Goal: Task Accomplishment & Management: Complete application form

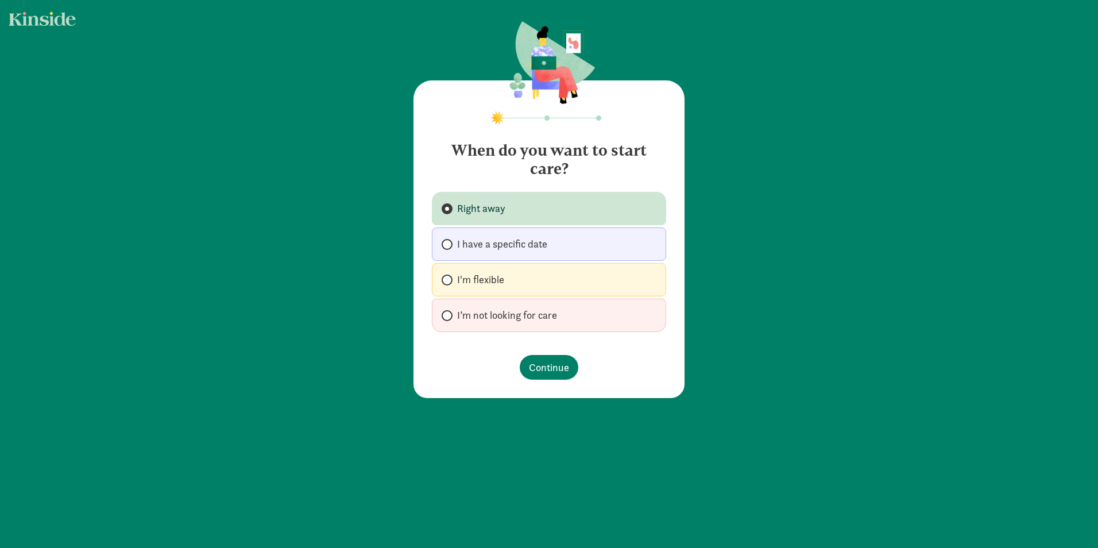
click at [483, 284] on span "I'm flexible" at bounding box center [480, 280] width 47 height 14
click at [449, 284] on input "I'm flexible" at bounding box center [445, 279] width 7 height 7
radio input "true"
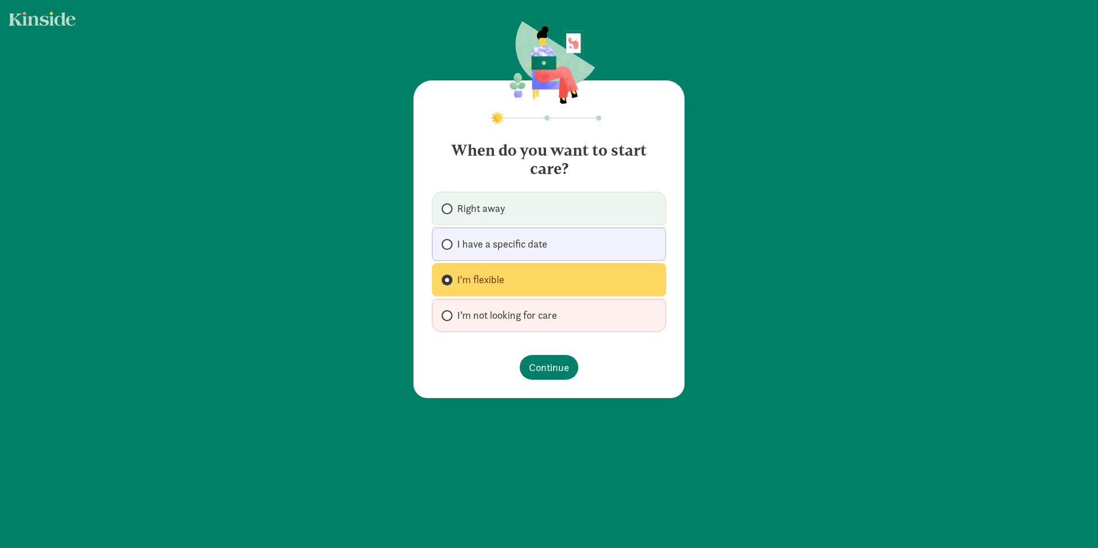
click at [521, 206] on label "Right away" at bounding box center [549, 208] width 234 height 33
click at [449, 206] on input "Right away" at bounding box center [445, 208] width 7 height 7
radio input "true"
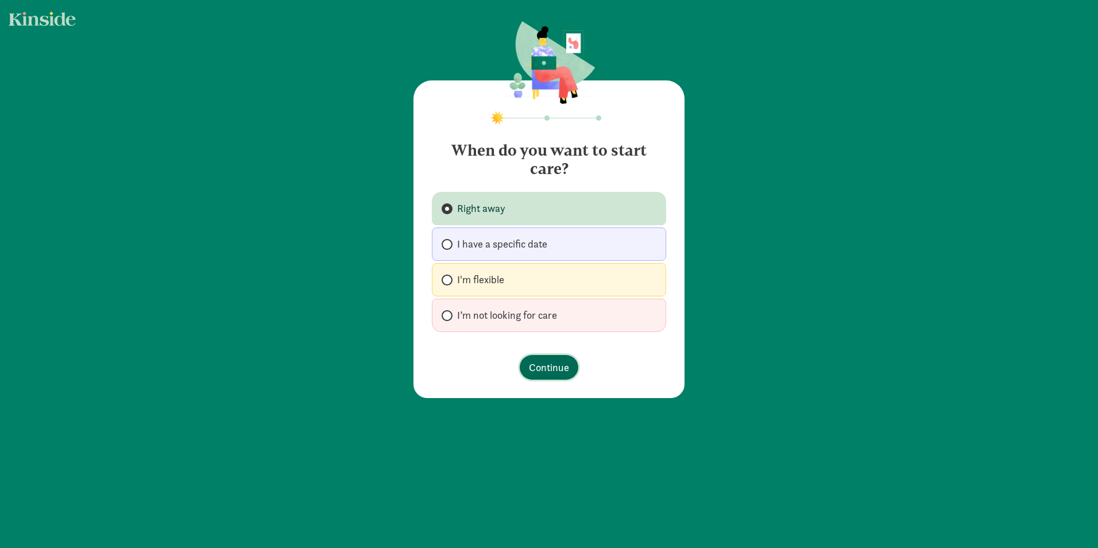
click at [536, 367] on span "Continue" at bounding box center [549, 367] width 40 height 16
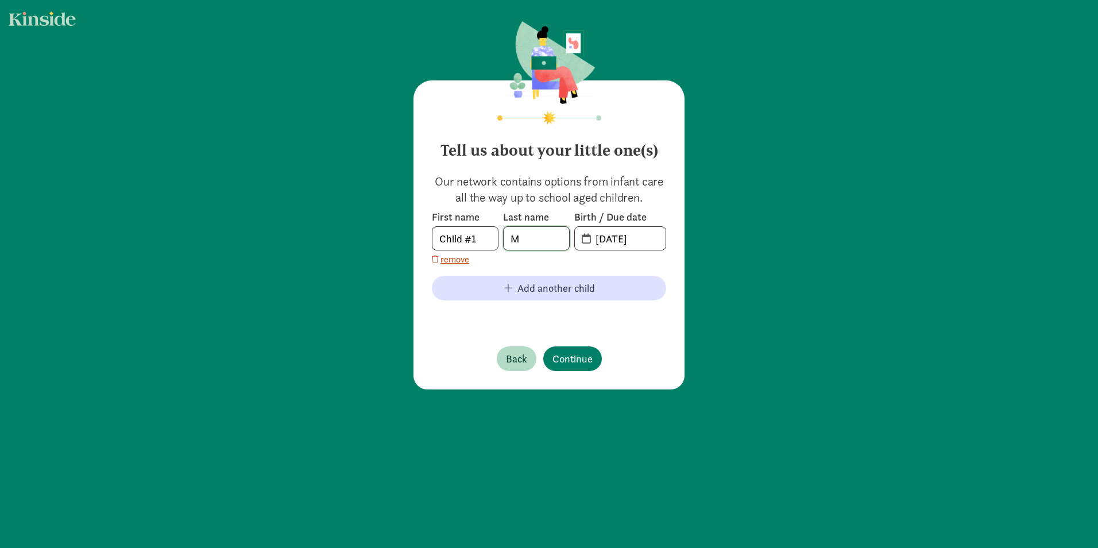
click at [521, 237] on input "M" at bounding box center [536, 238] width 65 height 23
click at [583, 239] on span "09-03-2025" at bounding box center [620, 238] width 91 height 23
click at [583, 238] on span "20-25-0903" at bounding box center [620, 238] width 91 height 23
click at [621, 243] on input "20-25-0903" at bounding box center [627, 238] width 77 height 23
click at [577, 239] on span "20-25-0903" at bounding box center [620, 238] width 91 height 23
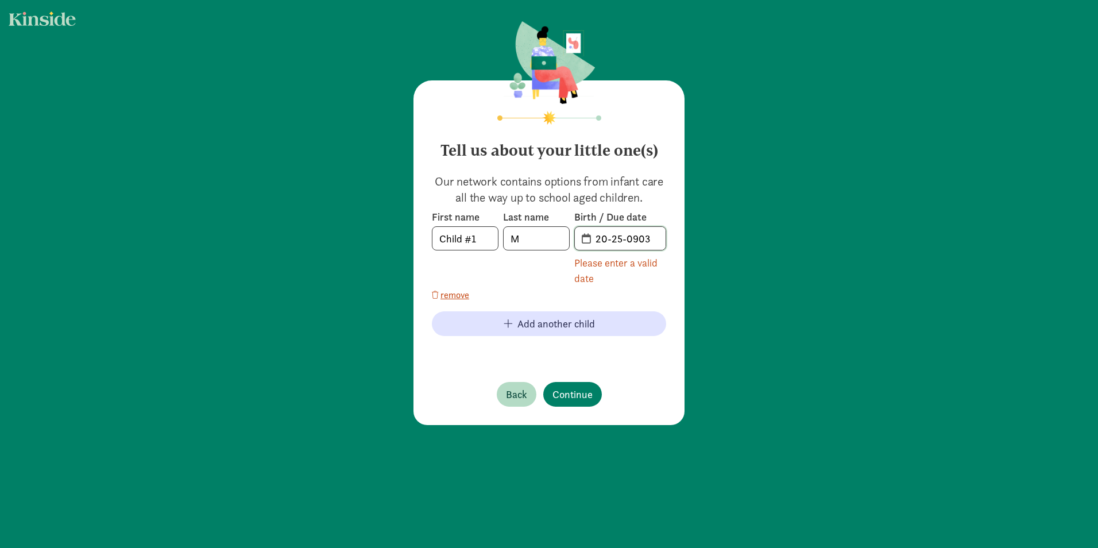
click at [628, 239] on input "20-25-0903" at bounding box center [627, 238] width 77 height 23
click at [633, 238] on input "20-25-0903" at bounding box center [627, 238] width 77 height 23
click at [651, 236] on input "20-25-0903" at bounding box center [627, 238] width 77 height 23
drag, startPoint x: 651, startPoint y: 236, endPoint x: 587, endPoint y: 242, distance: 64.6
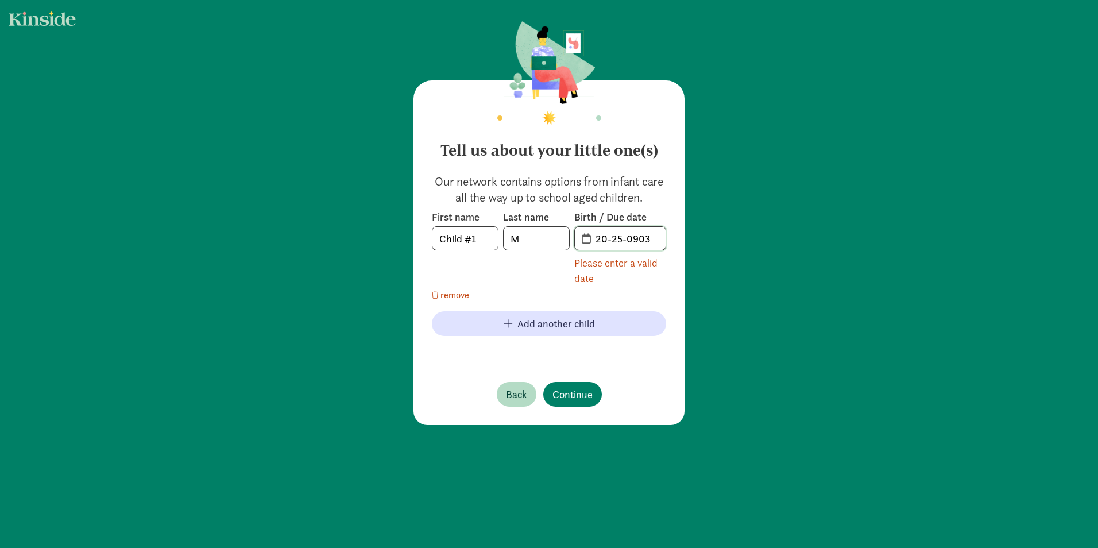
click at [589, 242] on input "20-25-0903" at bounding box center [627, 238] width 77 height 23
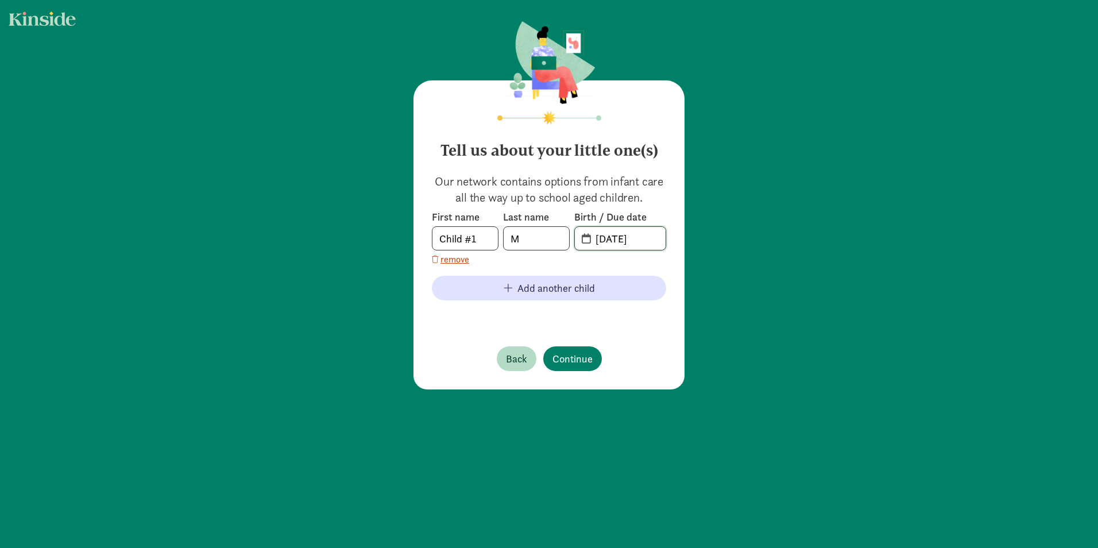
type input "09-23-2024"
click at [473, 241] on input "Child #1" at bounding box center [464, 238] width 65 height 23
type input "C"
type input "McCade"
type input "Miller"
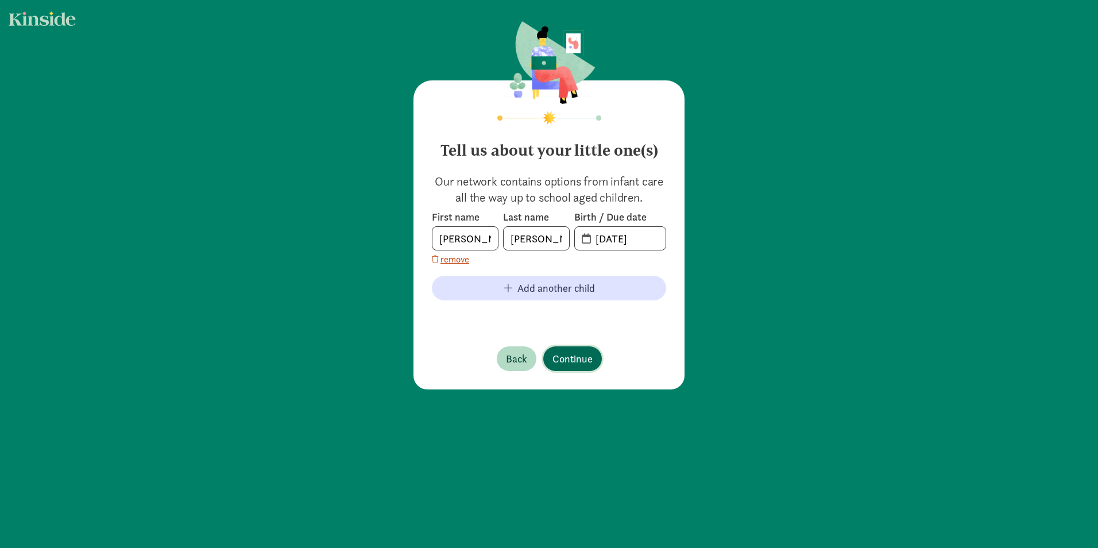
click at [560, 354] on span "Continue" at bounding box center [572, 359] width 40 height 16
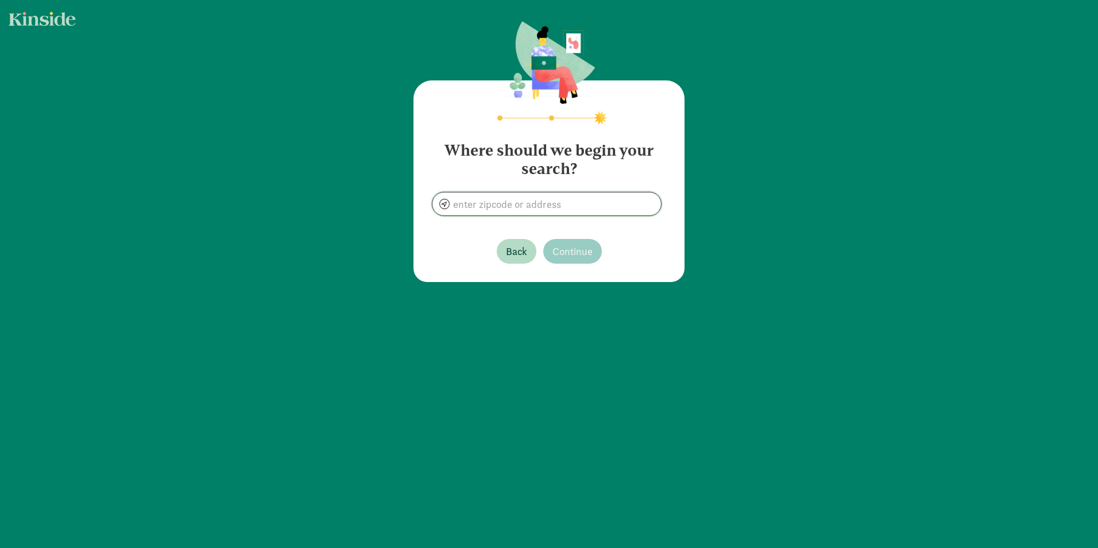
click at [548, 202] on input at bounding box center [546, 203] width 229 height 23
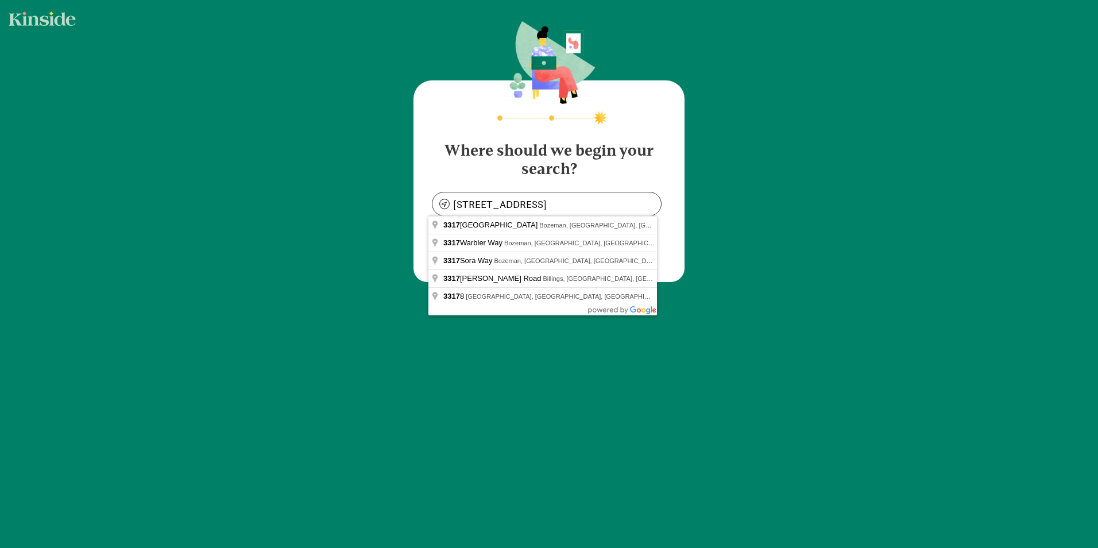
type input "3317 Sora Way, Bozeman, MT 59718, USA"
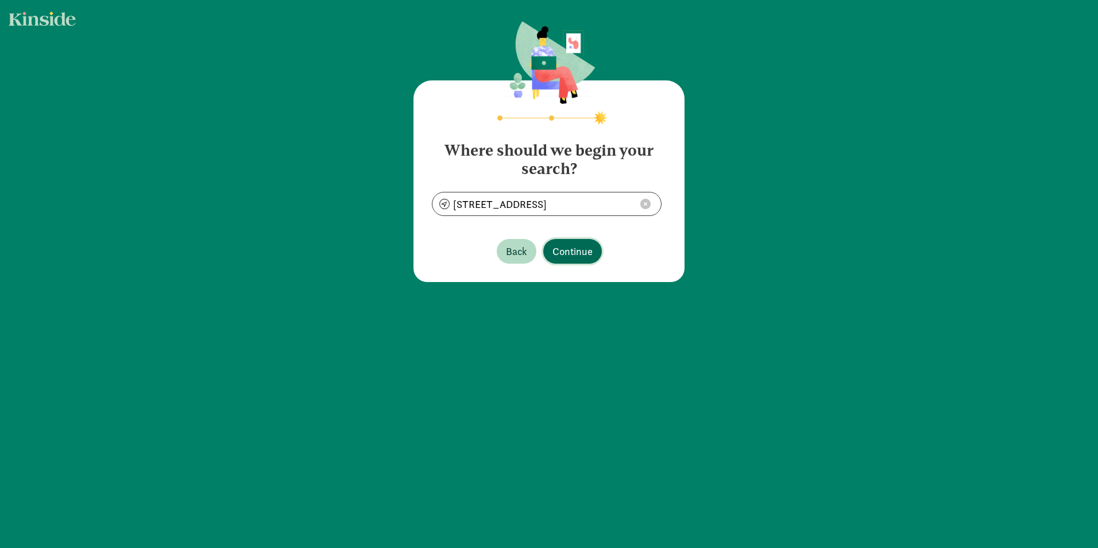
click at [569, 247] on span "Continue" at bounding box center [572, 251] width 40 height 16
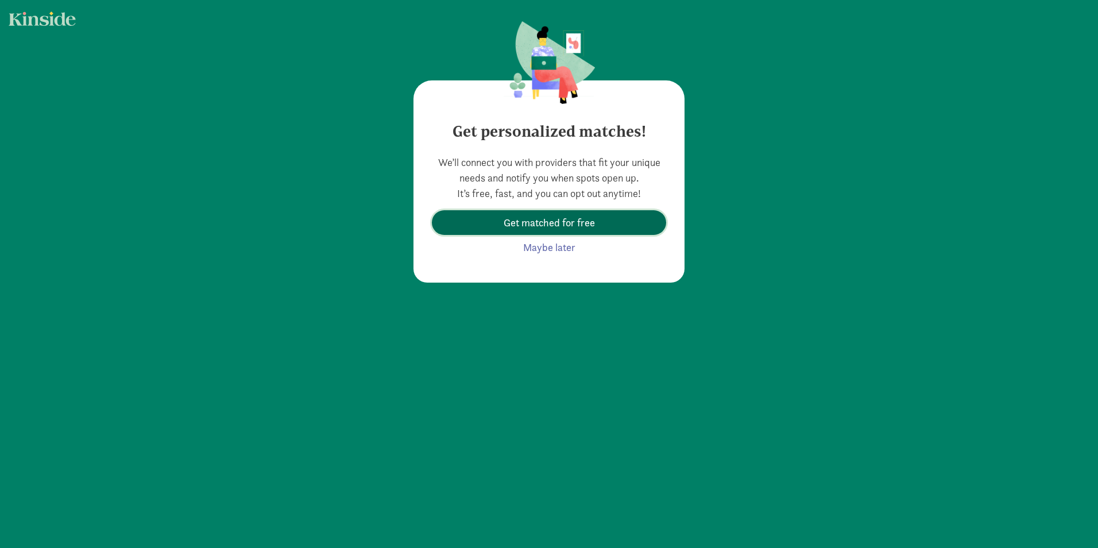
click at [567, 223] on span "Get matched for free" at bounding box center [549, 223] width 91 height 16
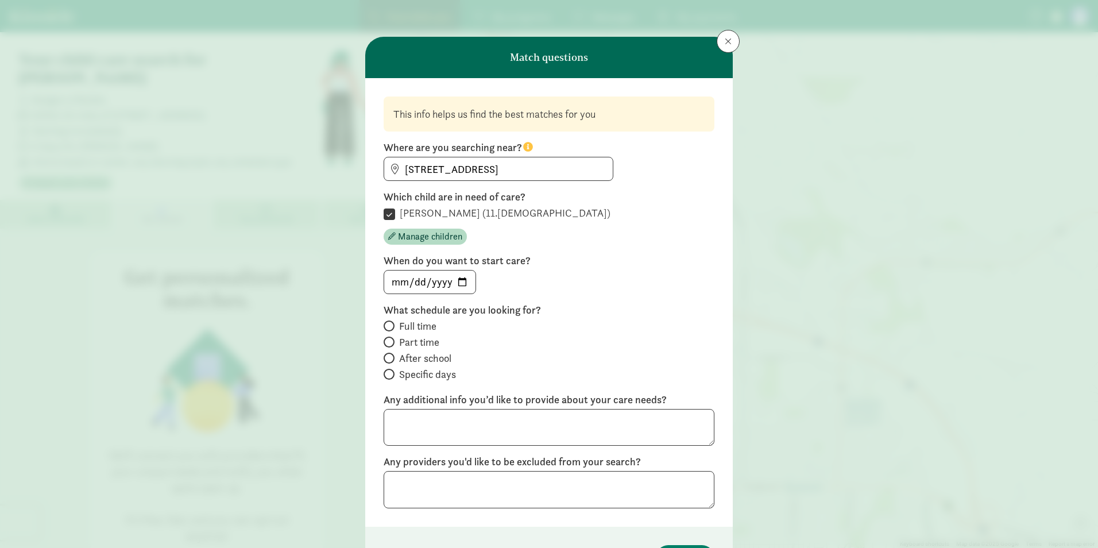
drag, startPoint x: 821, startPoint y: 400, endPoint x: 588, endPoint y: 269, distance: 267.7
click at [588, 269] on div "Your child care search for McCade Budget is flexible Within 10 miles of 3317 So…" at bounding box center [549, 327] width 1098 height 591
click at [411, 324] on span "Full time" at bounding box center [417, 326] width 37 height 14
click at [391, 324] on input "Full time" at bounding box center [387, 325] width 7 height 7
radio input "true"
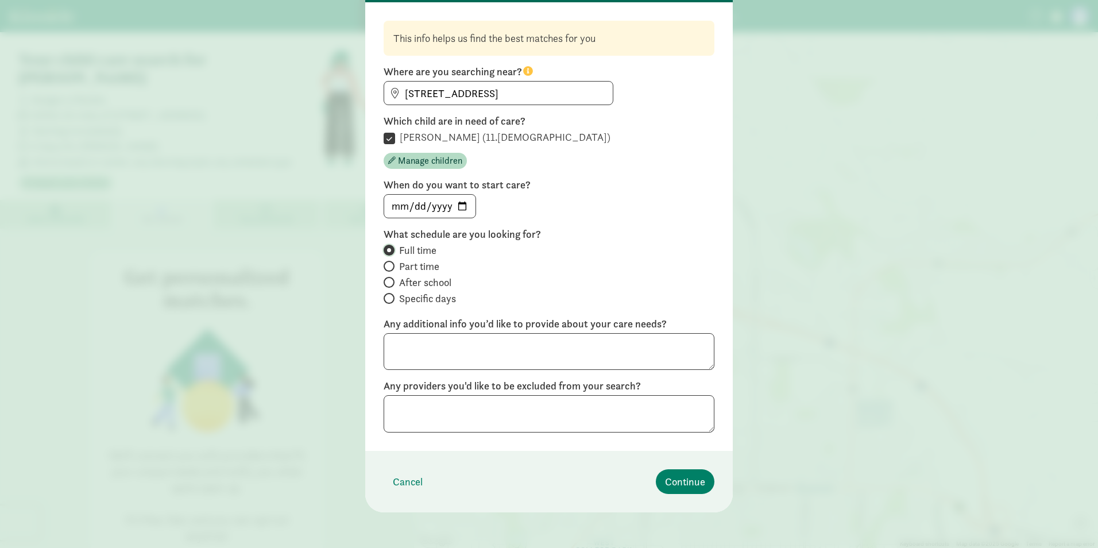
scroll to position [77, 0]
click at [683, 481] on span "Continue" at bounding box center [685, 481] width 40 height 16
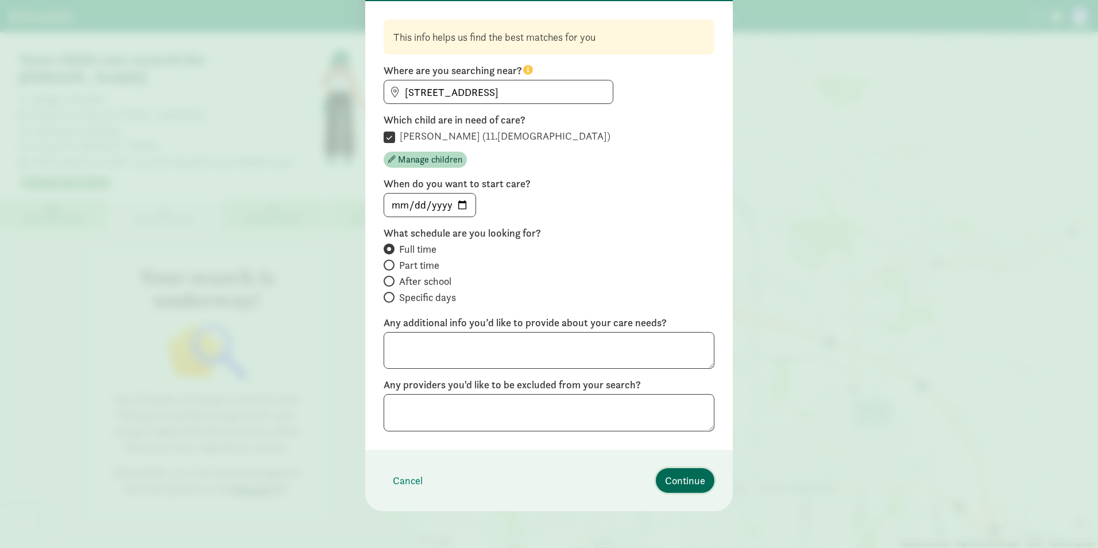
scroll to position [0, 0]
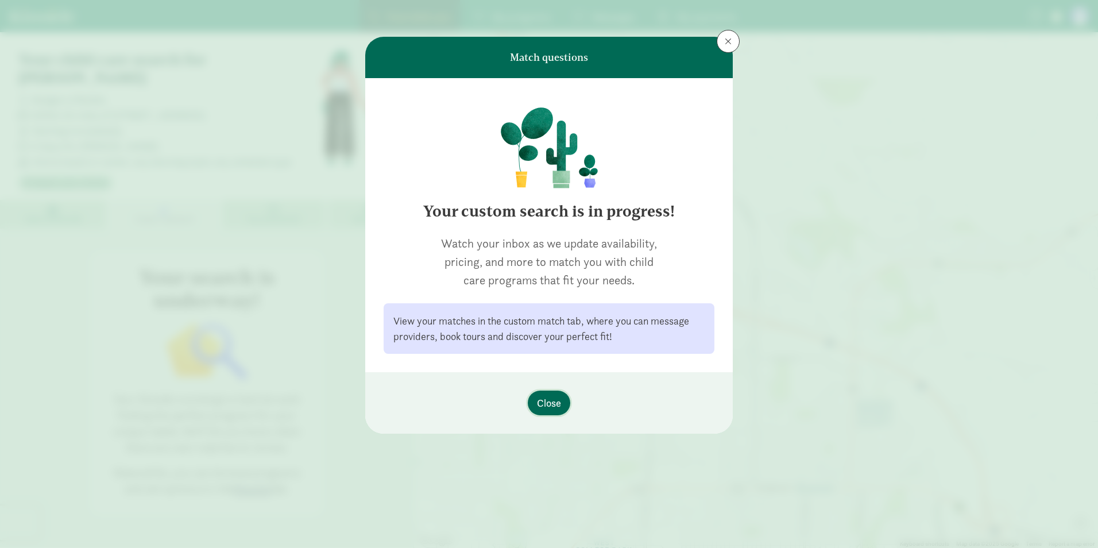
click at [548, 405] on span "Close" at bounding box center [549, 403] width 24 height 16
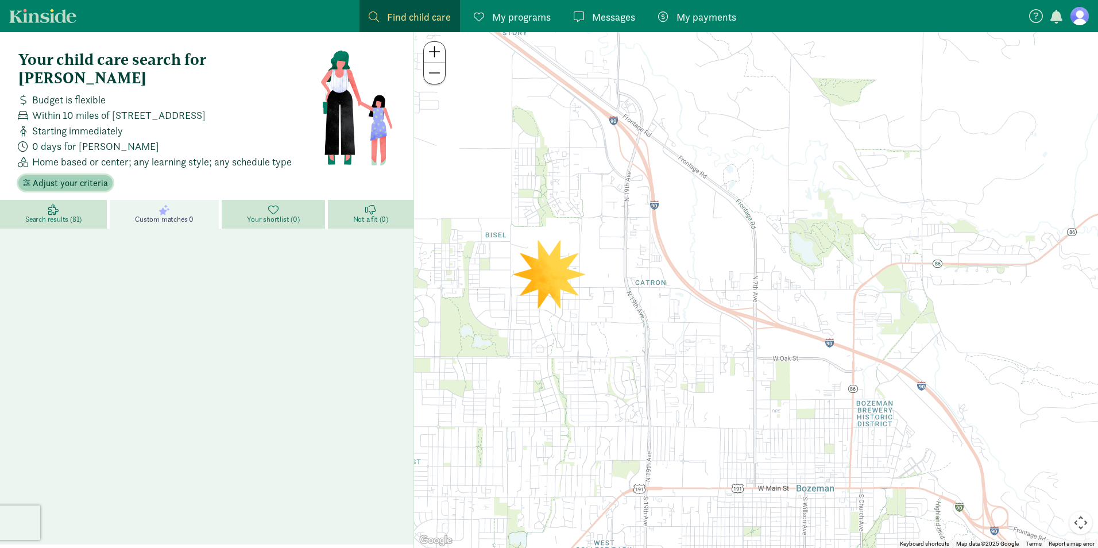
click at [87, 176] on span "Adjust your criteria" at bounding box center [70, 183] width 75 height 14
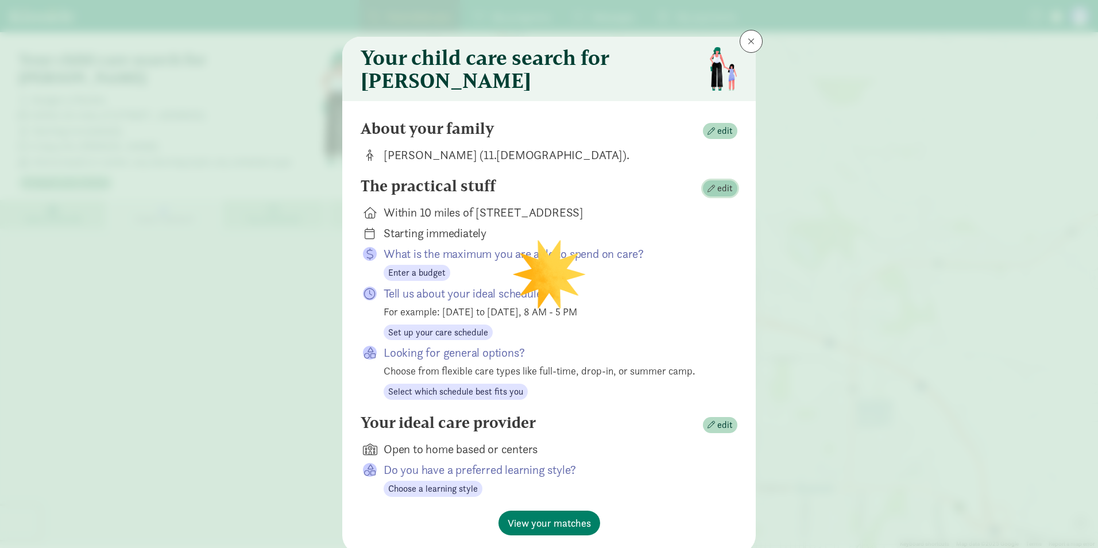
click at [713, 195] on span "edit" at bounding box center [719, 188] width 25 height 14
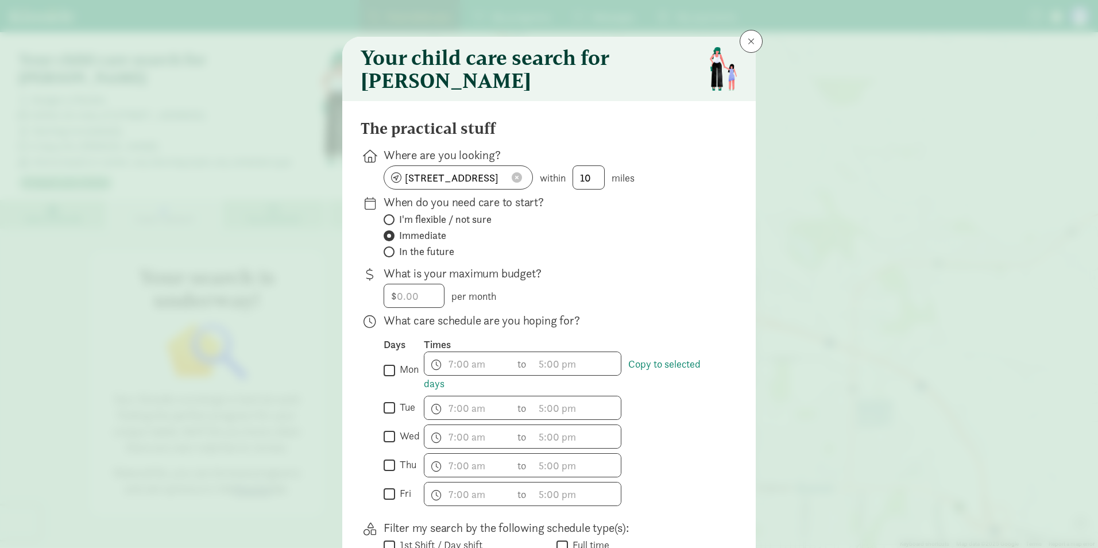
click at [419, 258] on span "In the future" at bounding box center [426, 252] width 55 height 14
click at [391, 256] on input "In the future" at bounding box center [387, 251] width 7 height 7
radio input "true"
radio input "false"
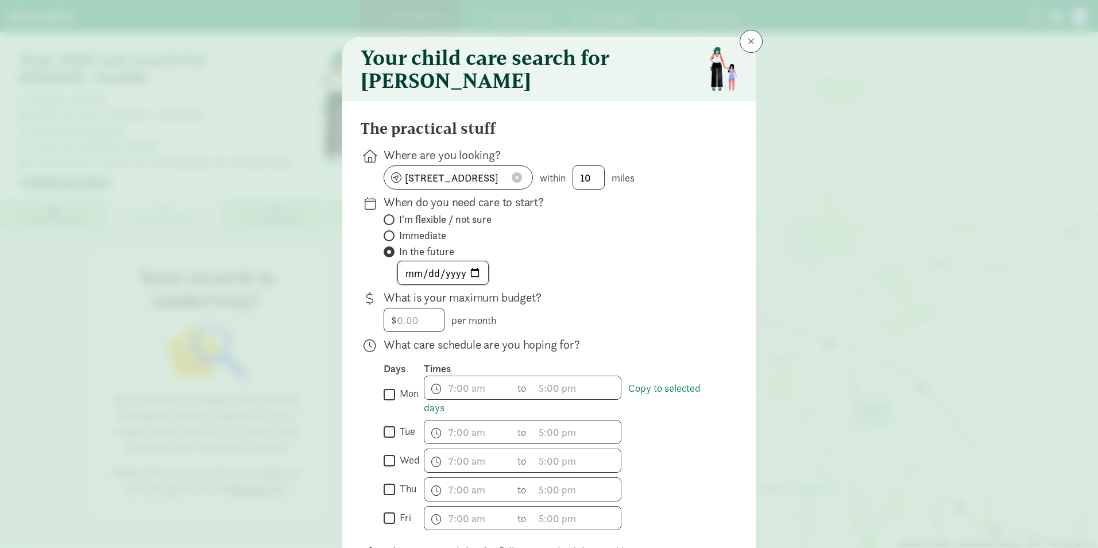
click at [474, 281] on input "date" at bounding box center [443, 272] width 90 height 23
type input "2025-10-01"
click at [399, 331] on input "number" at bounding box center [414, 319] width 60 height 23
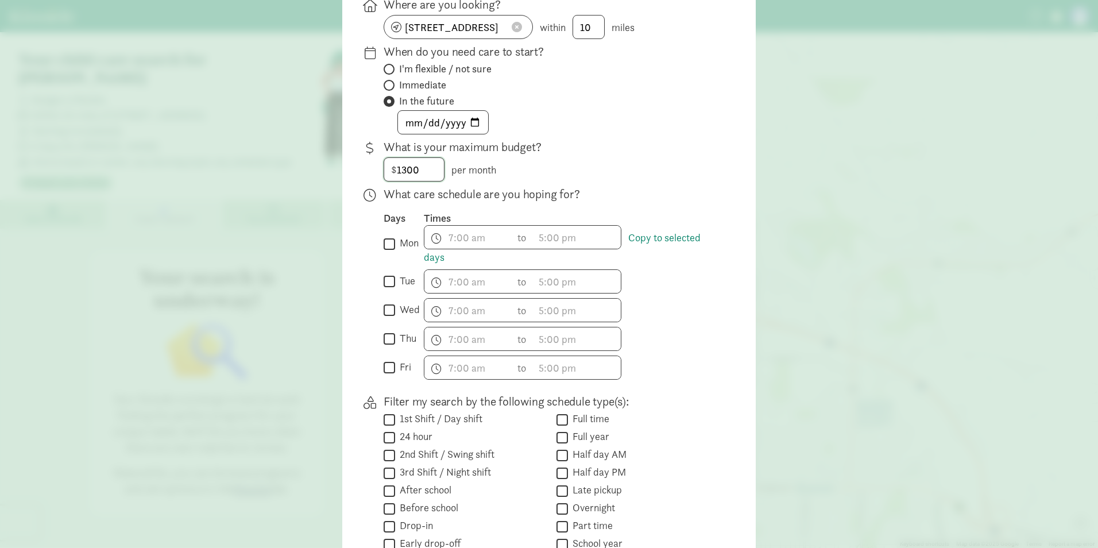
scroll to position [172, 0]
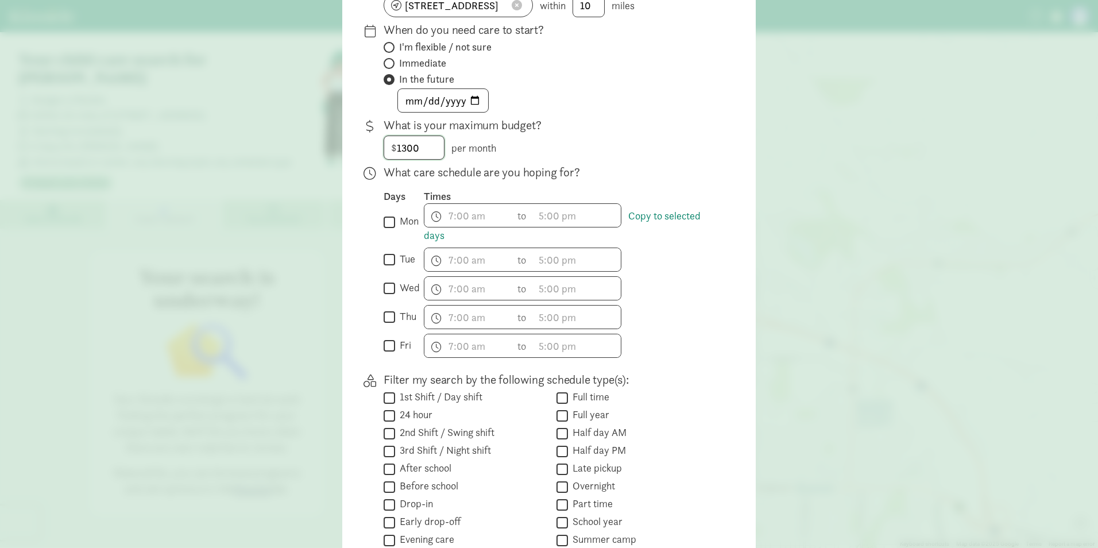
type input "1300"
click at [448, 225] on span "h 12 1 2 3 4 5 6 7 8 9 10 11 mm 00 15 30 45 a am pm" at bounding box center [467, 215] width 87 height 23
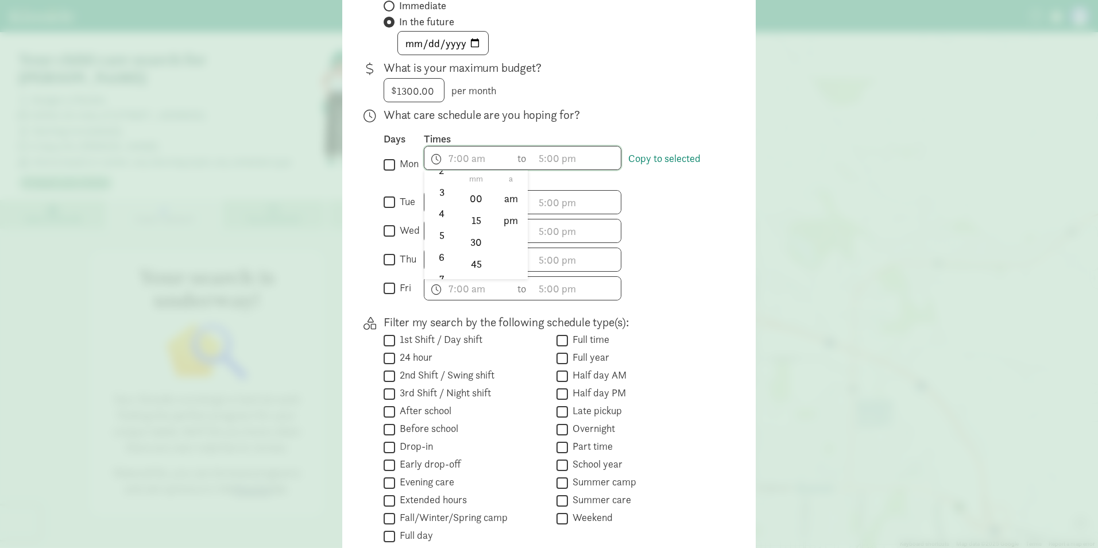
scroll to position [109, 0]
click at [436, 249] on li "7" at bounding box center [441, 242] width 34 height 22
click at [465, 250] on li "30" at bounding box center [476, 242] width 34 height 22
click at [479, 274] on li "45" at bounding box center [476, 264] width 34 height 22
click at [505, 210] on li "am" at bounding box center [511, 199] width 34 height 22
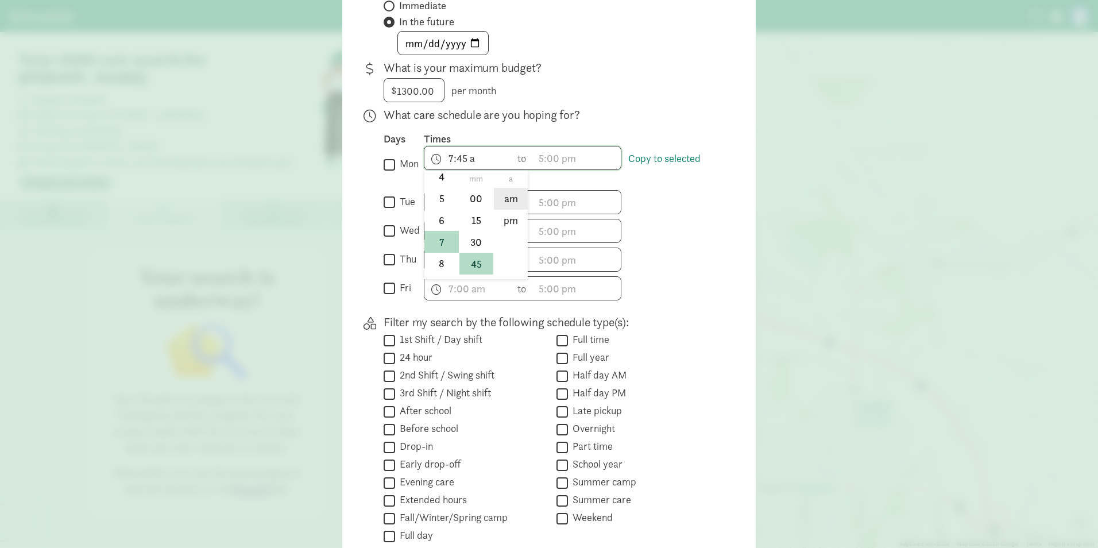
type input "7:45 am"
click at [452, 208] on span "h 12 1 2 3 4 5 6 7 8 9 10 11 mm 00 15 30 45 a am pm" at bounding box center [467, 202] width 87 height 23
click at [385, 174] on div at bounding box center [549, 44] width 1098 height 548
click at [676, 169] on link "Copy to selected days" at bounding box center [562, 168] width 277 height 33
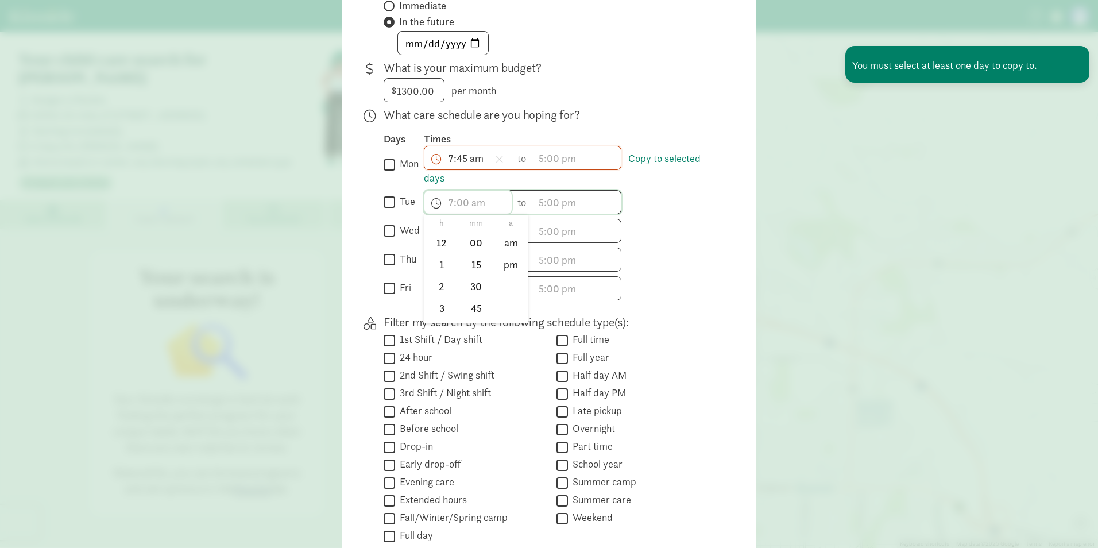
click at [467, 214] on span "h 12 1 2 3 4 5 6 7 8 9 10 11 mm 00 15 30 45 a am pm" at bounding box center [467, 202] width 87 height 23
click at [688, 166] on div at bounding box center [549, 44] width 1098 height 548
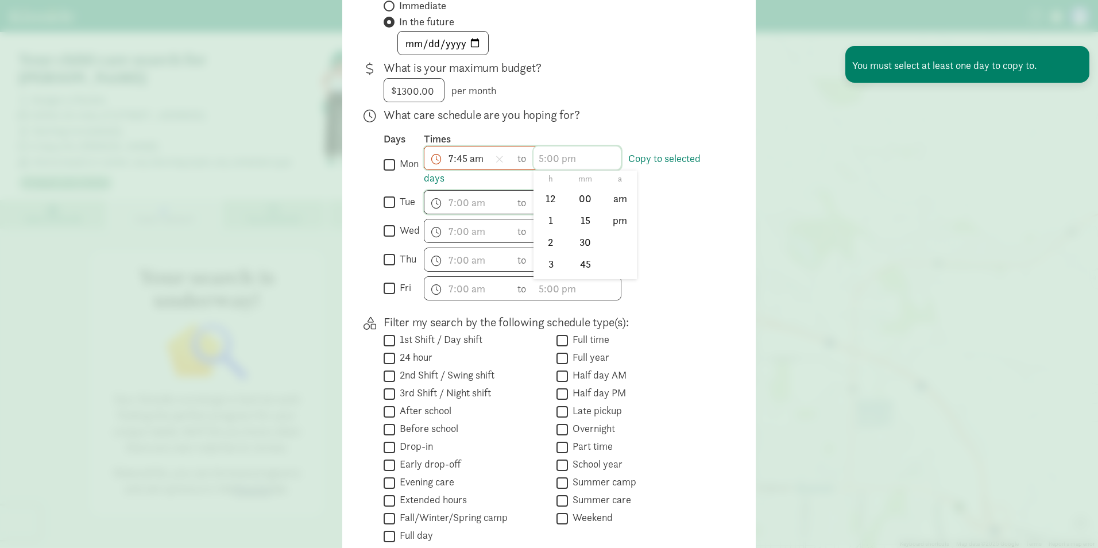
click at [564, 169] on span "h 12 1 2 3 4 5 6 7 8 9 10 11 mm 00 15 30 45 a am pm" at bounding box center [576, 157] width 87 height 23
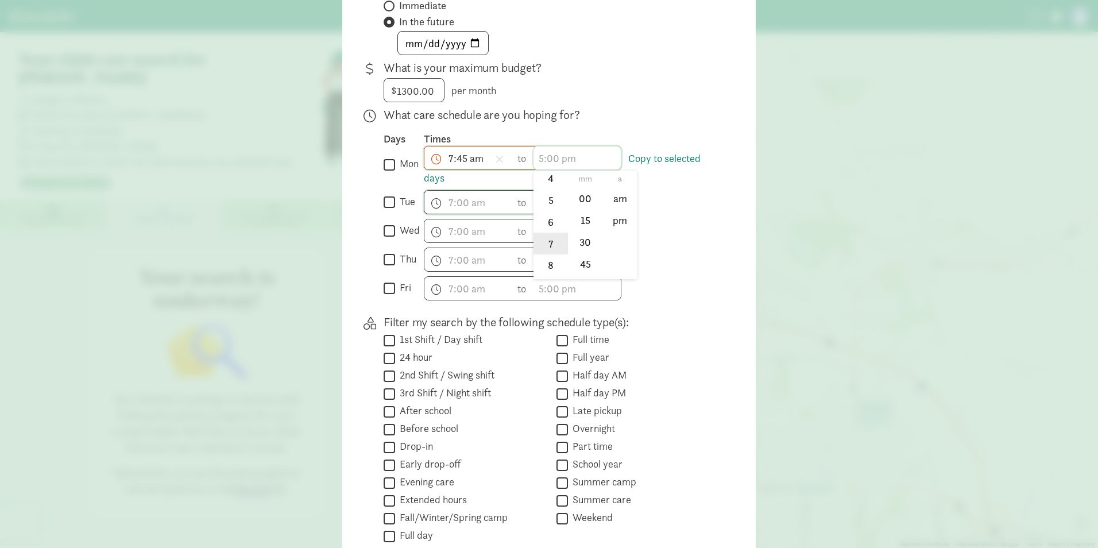
scroll to position [115, 0]
click at [544, 203] on li "5" at bounding box center [550, 192] width 34 height 22
click at [579, 206] on li "00" at bounding box center [585, 199] width 34 height 22
click at [616, 228] on li "pm" at bounding box center [620, 221] width 34 height 22
type input "5:00 pm"
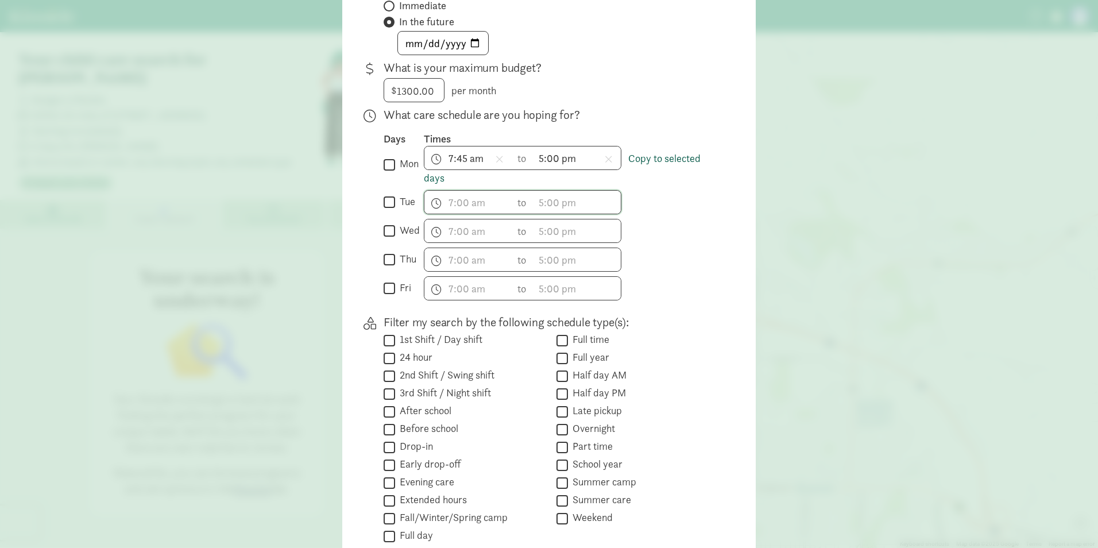
click at [666, 163] on link "Copy to selected days" at bounding box center [562, 168] width 277 height 33
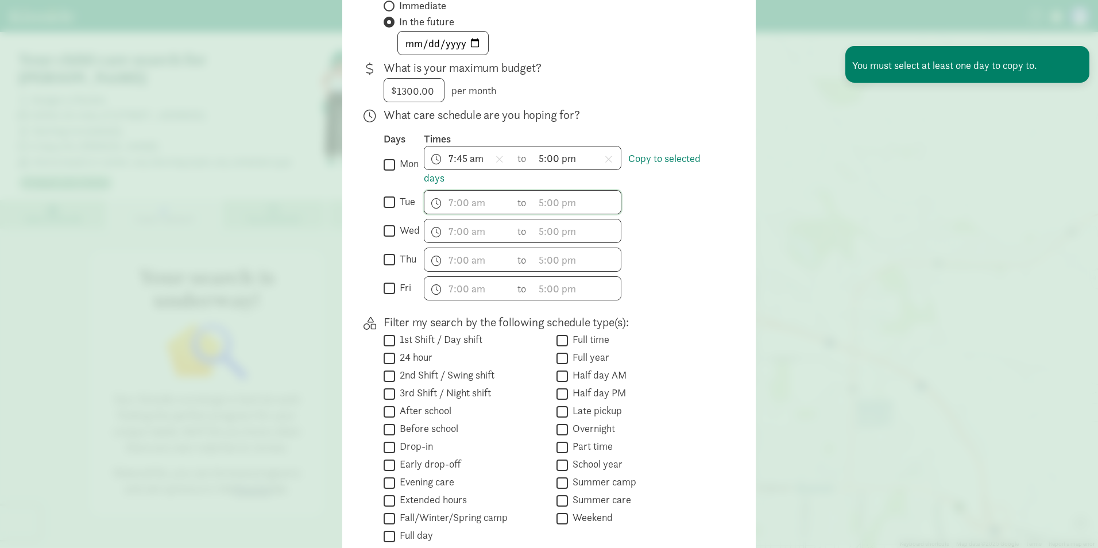
click at [386, 169] on input "mon" at bounding box center [389, 165] width 11 height 16
checkbox input "true"
click at [384, 210] on input "tue" at bounding box center [389, 203] width 11 height 16
checkbox input "true"
click at [386, 239] on input "wed" at bounding box center [389, 231] width 11 height 16
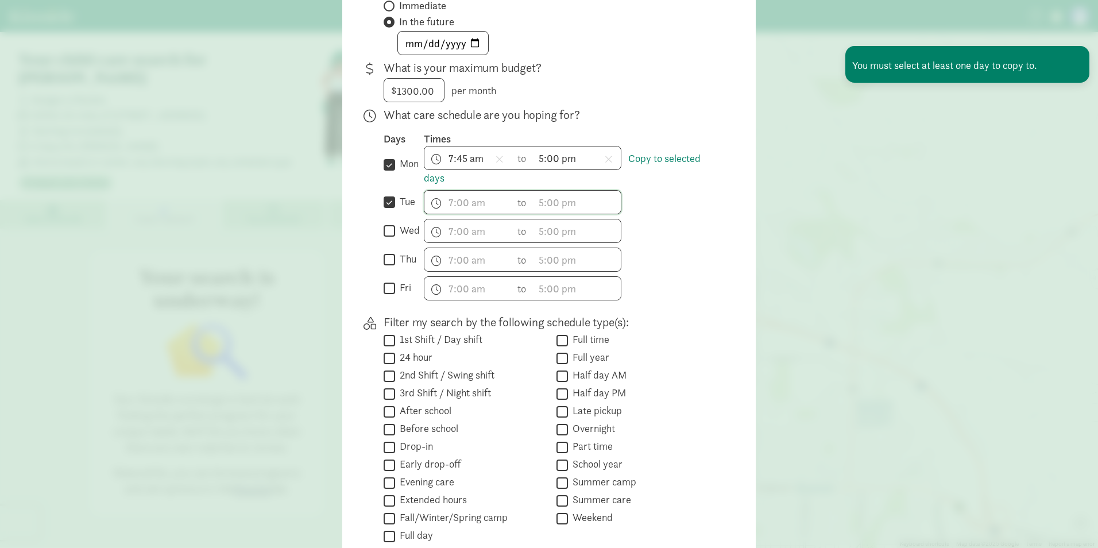
checkbox input "true"
drag, startPoint x: 386, startPoint y: 262, endPoint x: 385, endPoint y: 292, distance: 29.3
click at [386, 264] on input "thu" at bounding box center [389, 260] width 11 height 16
checkbox input "true"
click at [385, 296] on input "fri" at bounding box center [389, 289] width 11 height 16
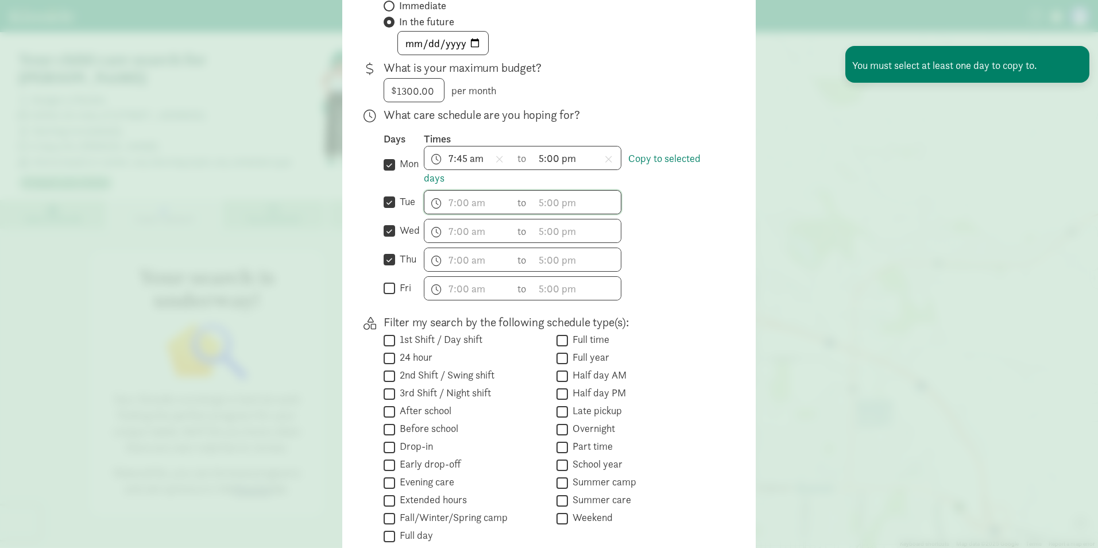
checkbox input "true"
click at [684, 163] on link "Copy to selected days" at bounding box center [562, 168] width 277 height 33
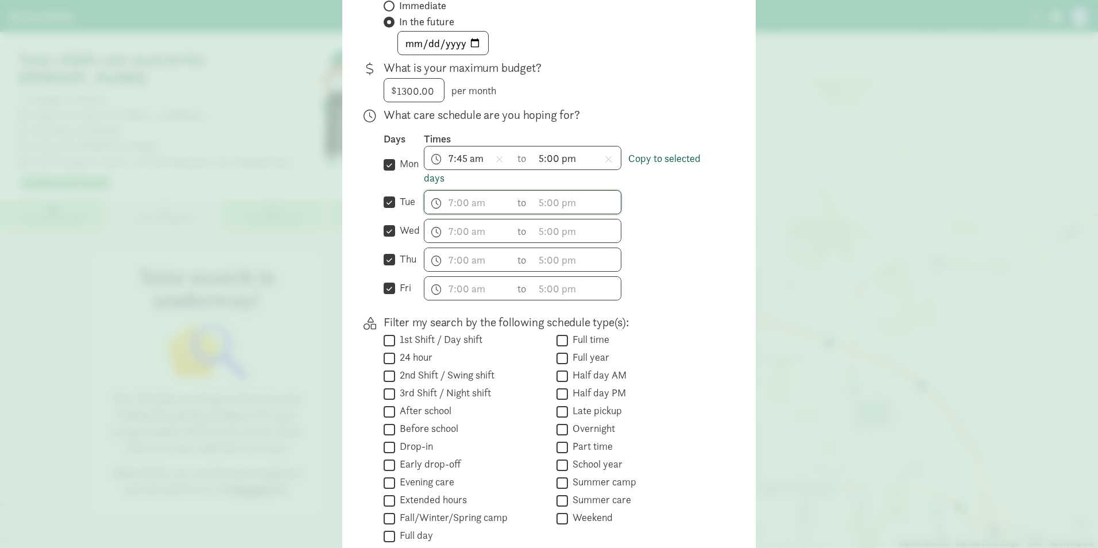
click at [657, 163] on link "Copy to selected days" at bounding box center [562, 168] width 277 height 33
click at [635, 168] on link "Copy to selected days" at bounding box center [562, 168] width 277 height 33
click at [463, 207] on span "h 12 1 2 3 4 5 6 7 8 9 10 11 mm 00 15 30 45 a am pm" at bounding box center [467, 202] width 87 height 23
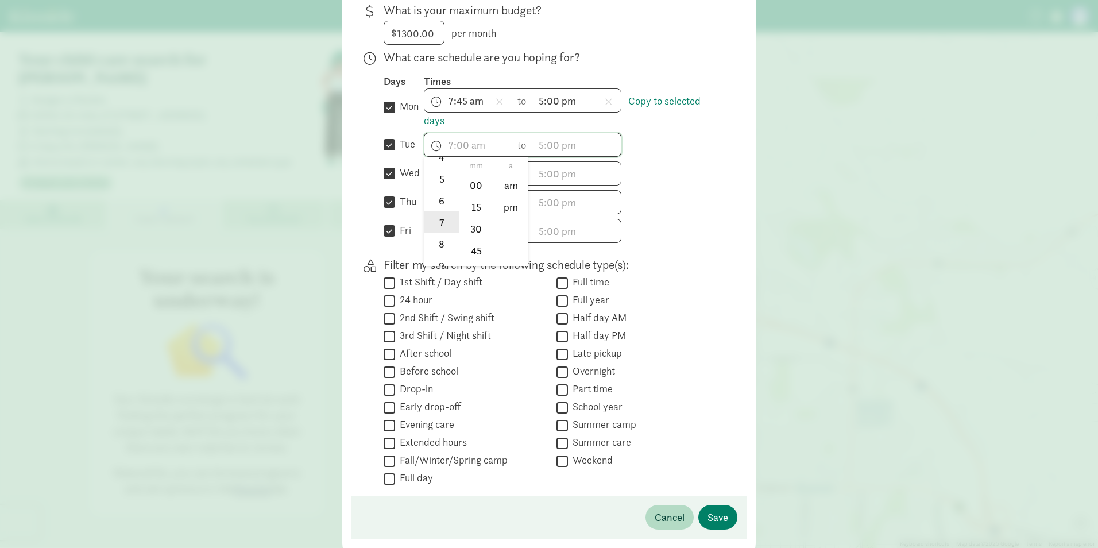
click at [438, 233] on li "7" at bounding box center [441, 222] width 34 height 22
click at [471, 255] on li "45" at bounding box center [476, 250] width 34 height 22
click at [505, 196] on li "am" at bounding box center [511, 186] width 34 height 22
type input "7:45 am"
click at [453, 177] on span "h 12 1 2 3 4 5 6 7 8 9 10 11 mm 00 15 30 45 a am pm" at bounding box center [467, 173] width 87 height 23
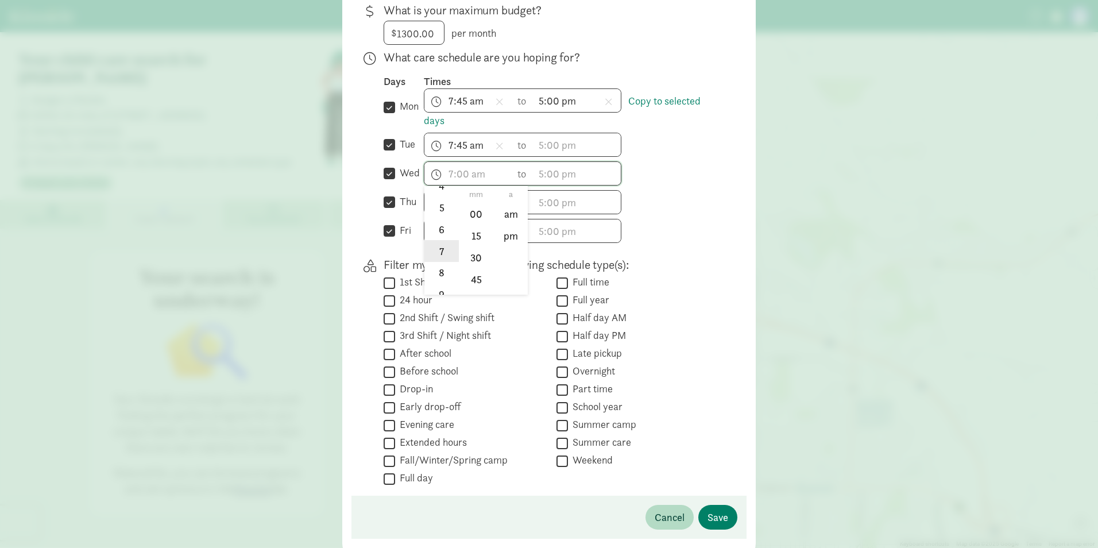
click at [436, 261] on li "7" at bounding box center [441, 251] width 34 height 22
drag, startPoint x: 467, startPoint y: 284, endPoint x: 473, endPoint y: 277, distance: 9.0
click at [470, 281] on li "45" at bounding box center [476, 279] width 34 height 22
type input "7:45 a"
drag, startPoint x: 473, startPoint y: 277, endPoint x: 712, endPoint y: 239, distance: 242.5
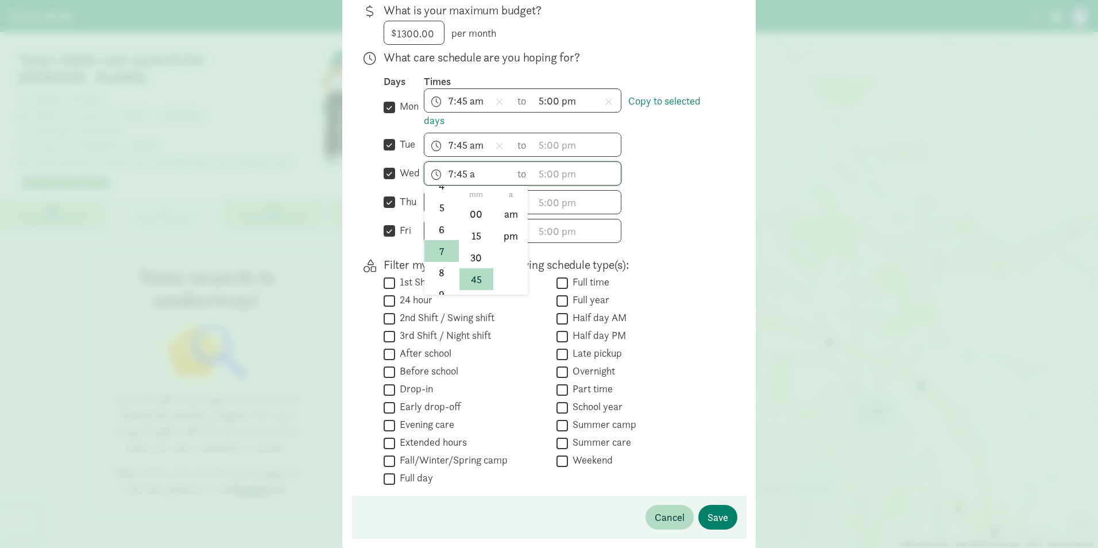
click at [460, 214] on span "h 12 1 2 3 4 5 6 7 8 9 10 11 mm 00 15 30 45 a am pm" at bounding box center [467, 202] width 87 height 23
click at [438, 233] on li "7" at bounding box center [441, 225] width 34 height 22
click at [474, 307] on li "45" at bounding box center [476, 308] width 34 height 22
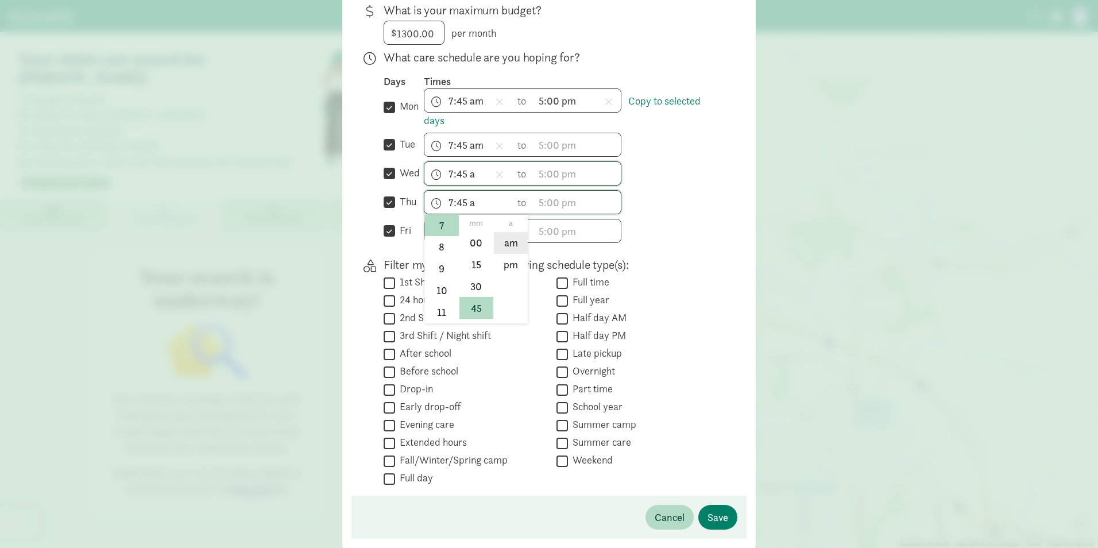
click at [505, 254] on li "am" at bounding box center [511, 243] width 34 height 22
type input "7:45 am"
click at [431, 242] on span "h 12 1 2 3 4 5 6 7 8 9 10 11 mm 00 15 30 45 a am pm" at bounding box center [467, 230] width 87 height 23
click at [434, 315] on li "7" at bounding box center [441, 308] width 34 height 22
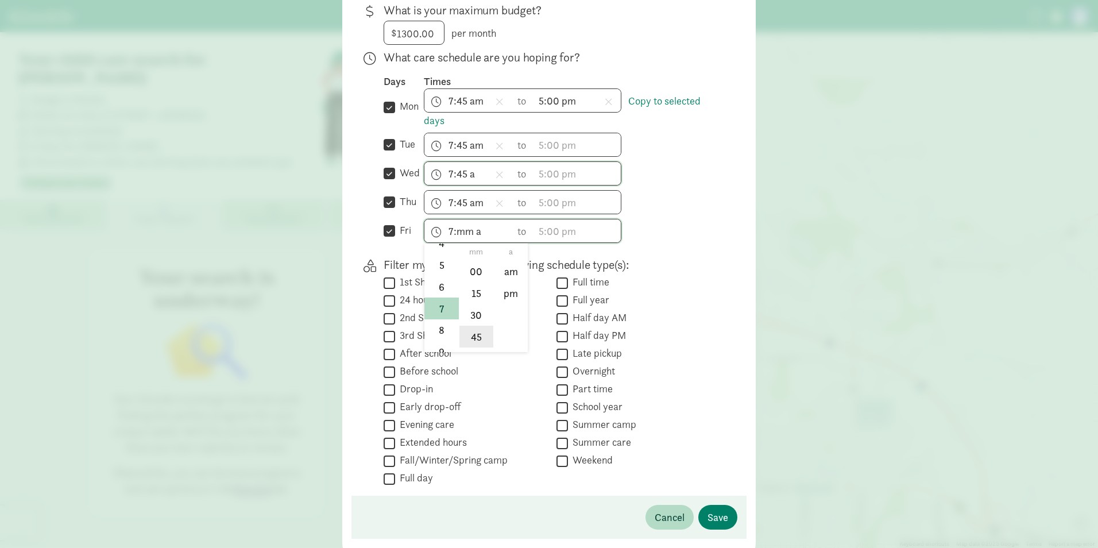
click at [470, 344] on li "45" at bounding box center [476, 337] width 34 height 22
click at [497, 283] on li "am" at bounding box center [511, 272] width 34 height 22
type input "7:45 am"
click at [551, 152] on span "h 12 1 2 3 4 5 6 7 8 9 10 11 mm 00 15 30 45 a am pm" at bounding box center [576, 144] width 87 height 23
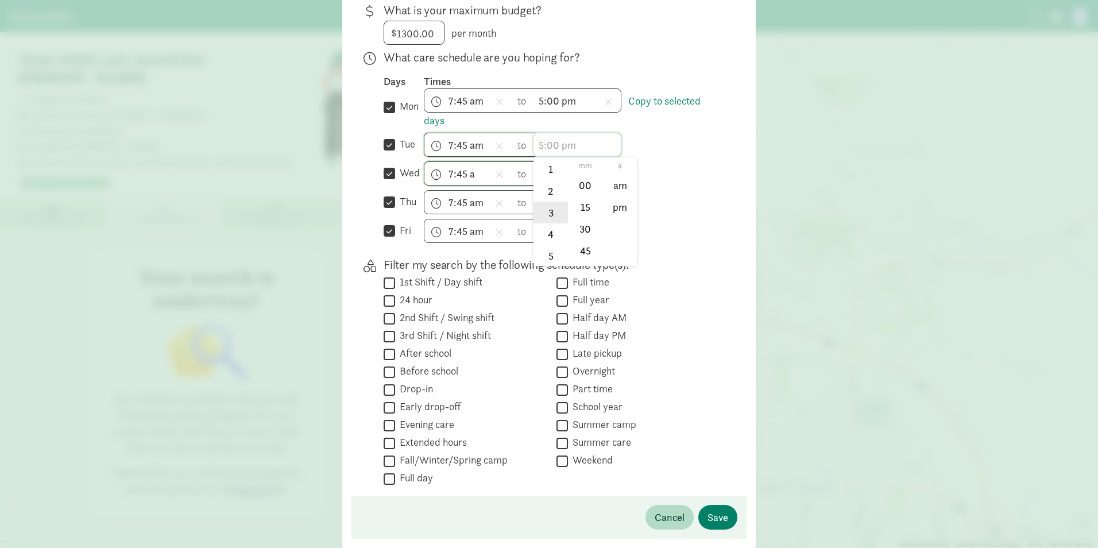
scroll to position [57, 0]
click at [542, 247] on li "5" at bounding box center [550, 237] width 34 height 22
click at [579, 196] on li "00" at bounding box center [585, 186] width 34 height 22
click at [621, 218] on li "pm" at bounding box center [620, 207] width 34 height 22
type input "5:00 pm"
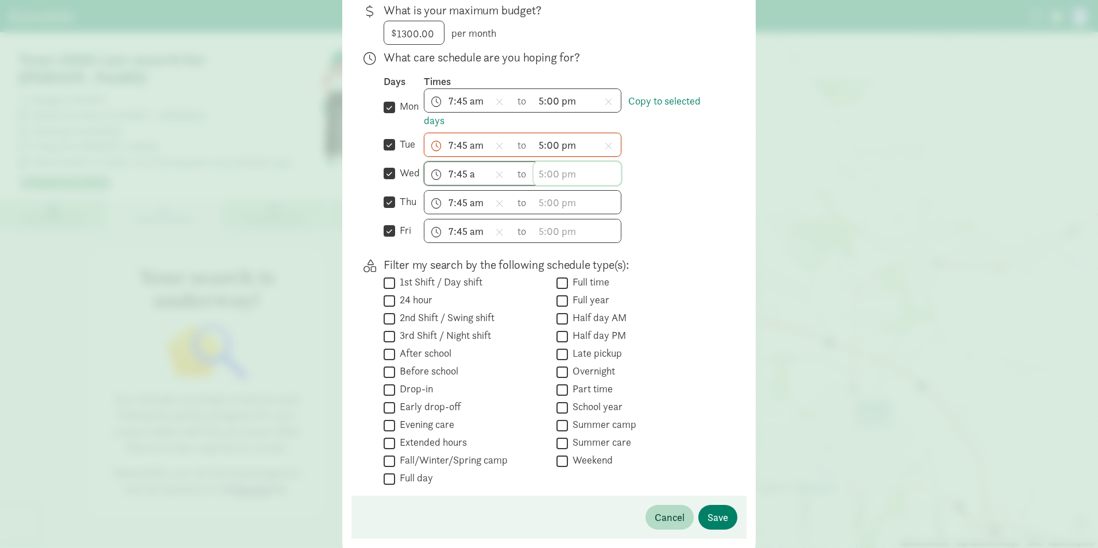
click at [551, 185] on span "h 12 1 2 3 4 5 6 7 8 9 10 11 mm 00 15 30 45 a am pm" at bounding box center [576, 173] width 87 height 23
click at [544, 272] on li "5" at bounding box center [550, 265] width 34 height 22
click at [581, 225] on li "00" at bounding box center [585, 214] width 34 height 22
click at [616, 246] on li "pm" at bounding box center [620, 236] width 34 height 22
type input "5:00 pm"
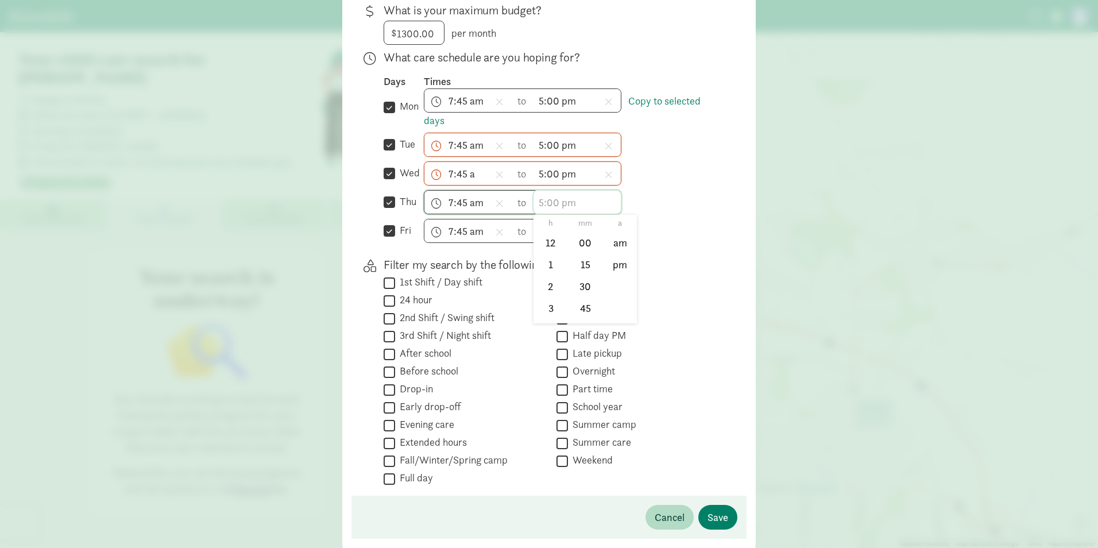
click at [552, 212] on span "h 12 1 2 3 4 5 6 7 8 9 10 11 mm 00 15 30 45 a am pm" at bounding box center [576, 202] width 87 height 23
click at [543, 299] on li "5" at bounding box center [550, 294] width 34 height 22
click at [574, 254] on li "00" at bounding box center [585, 243] width 34 height 22
click at [621, 271] on li "pm" at bounding box center [620, 265] width 34 height 22
type input "5:00 pm"
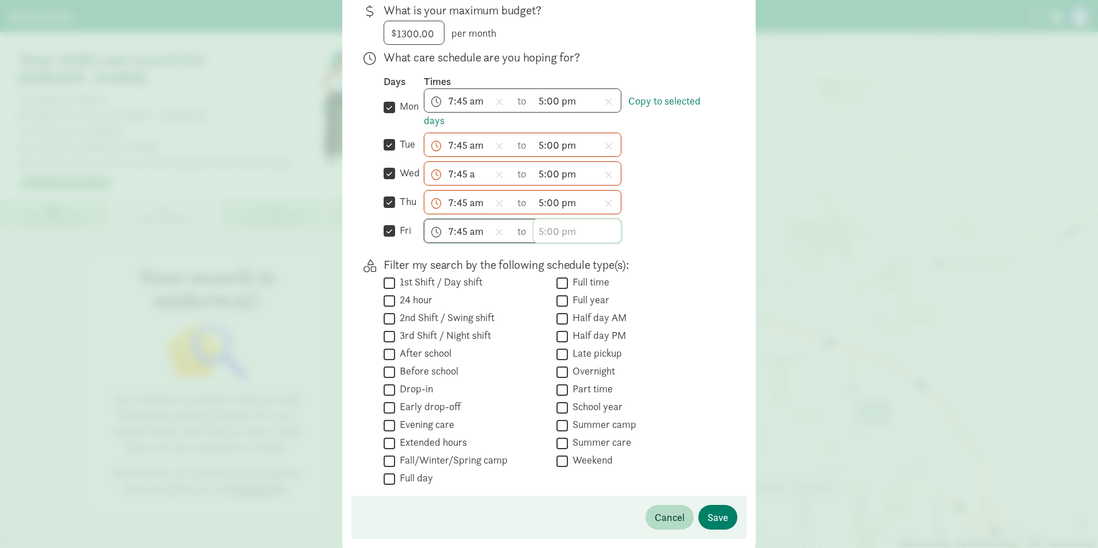
click at [546, 237] on span "h 12 1 2 3 4 5 6 7 8 9 10 11 mm 00 15 30 45 a am pm" at bounding box center [576, 230] width 87 height 23
click at [541, 327] on li "5" at bounding box center [550, 323] width 34 height 22
click at [579, 278] on li "00" at bounding box center [585, 272] width 34 height 22
click at [611, 300] on li "pm" at bounding box center [620, 294] width 34 height 22
type input "5:00 pm"
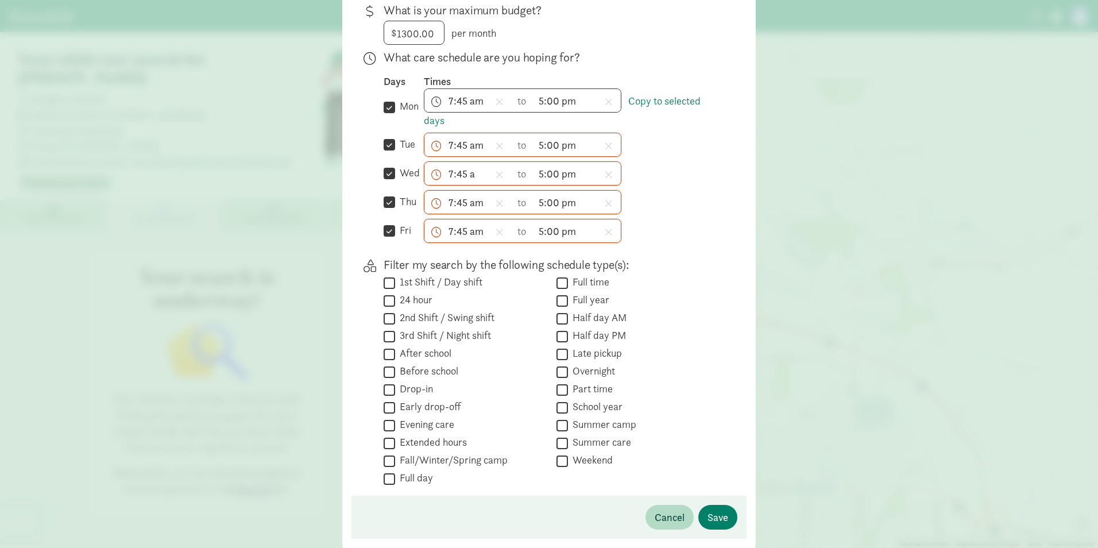
click at [671, 266] on p "Filter my search by the following schedule type(s):" at bounding box center [551, 265] width 335 height 16
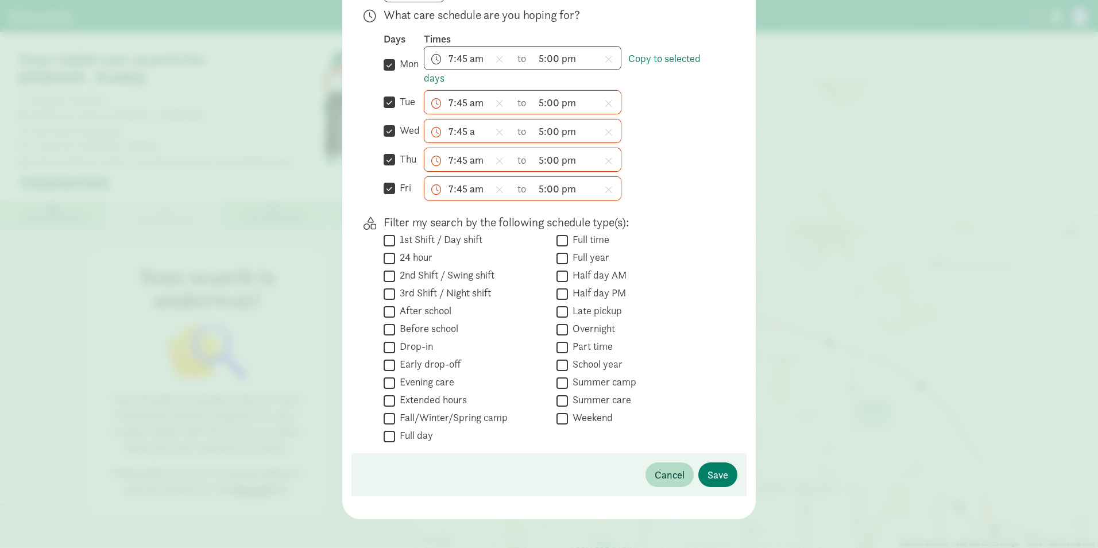
scroll to position [346, 0]
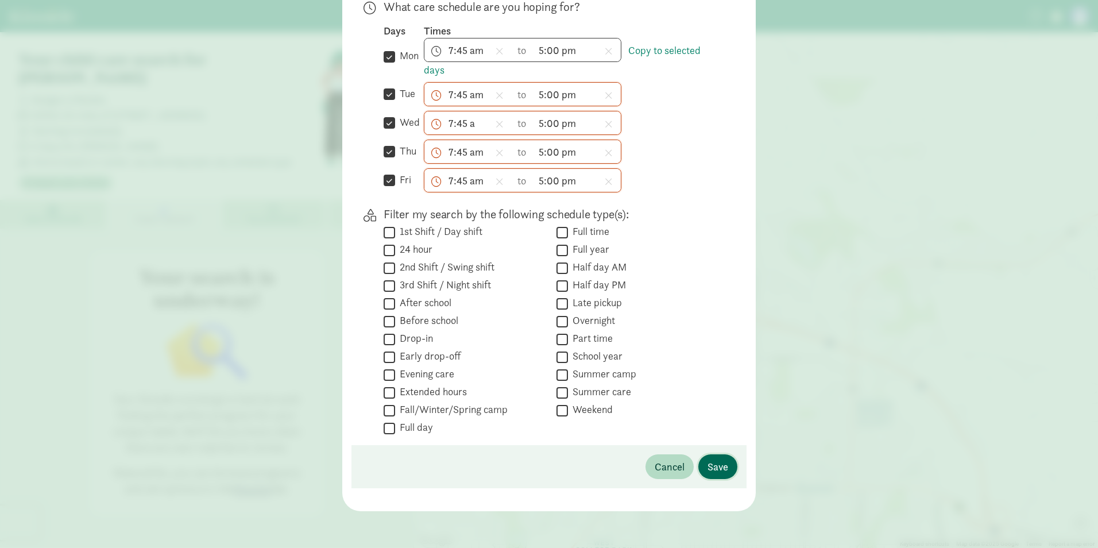
click at [718, 460] on span "Save" at bounding box center [717, 467] width 21 height 16
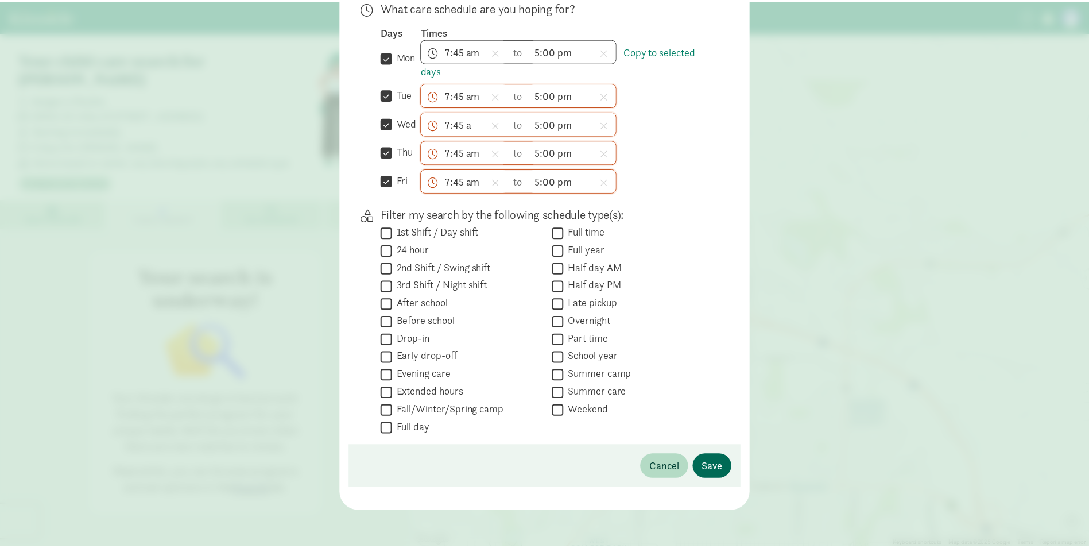
scroll to position [50, 0]
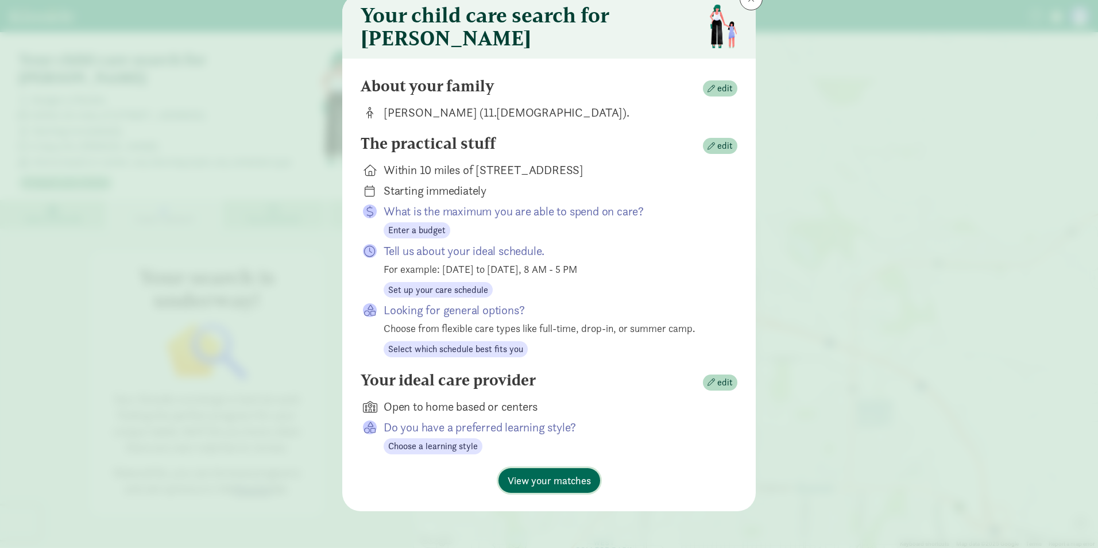
click at [550, 477] on span "View your matches" at bounding box center [549, 481] width 83 height 16
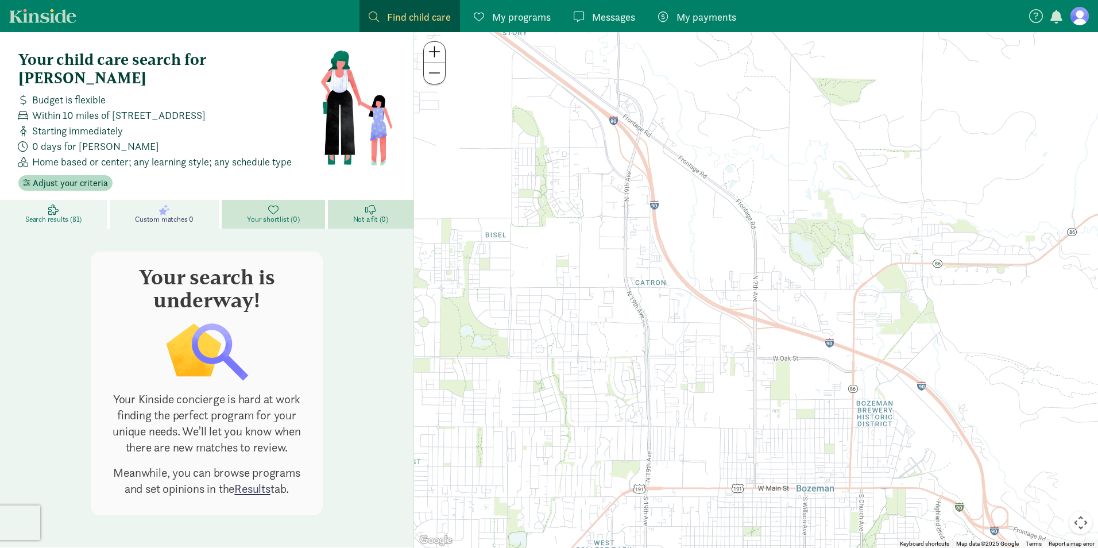
click at [66, 215] on span "Search results (81)" at bounding box center [53, 219] width 56 height 9
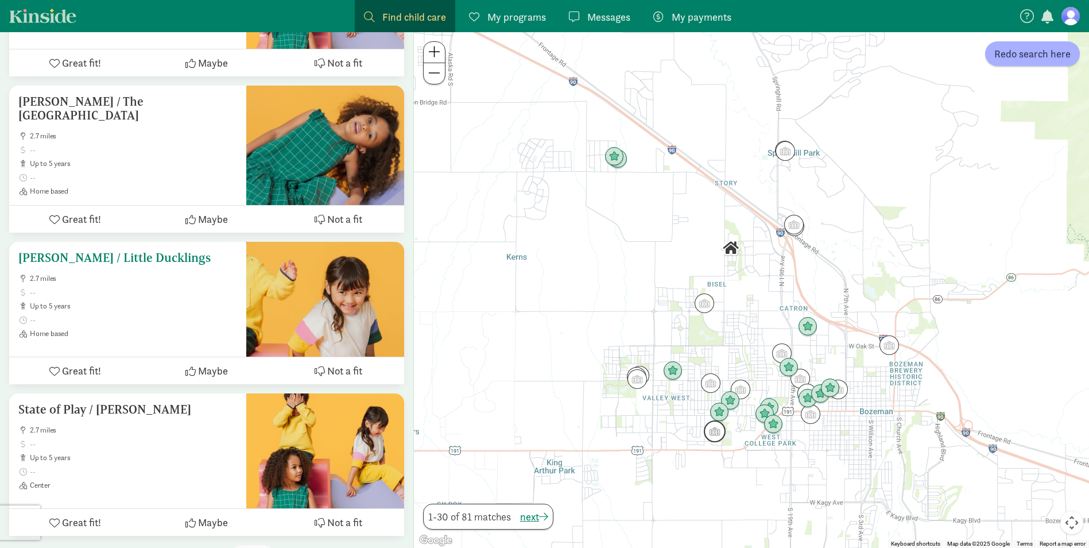
scroll to position [4315, 0]
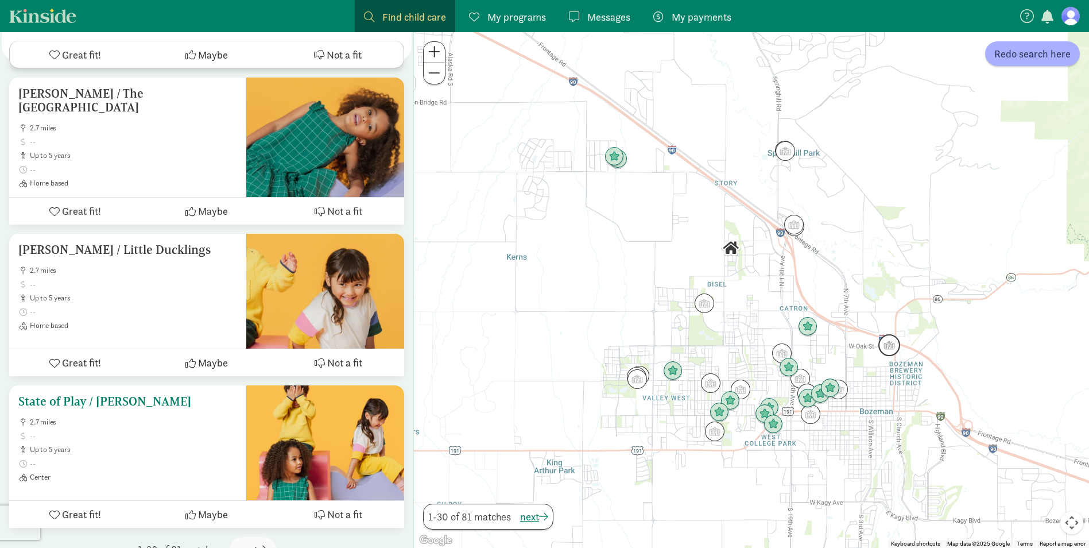
click at [124, 394] on div "State of Play / Katie Dolan 2.7 miles up to 5 years Center" at bounding box center [127, 437] width 219 height 87
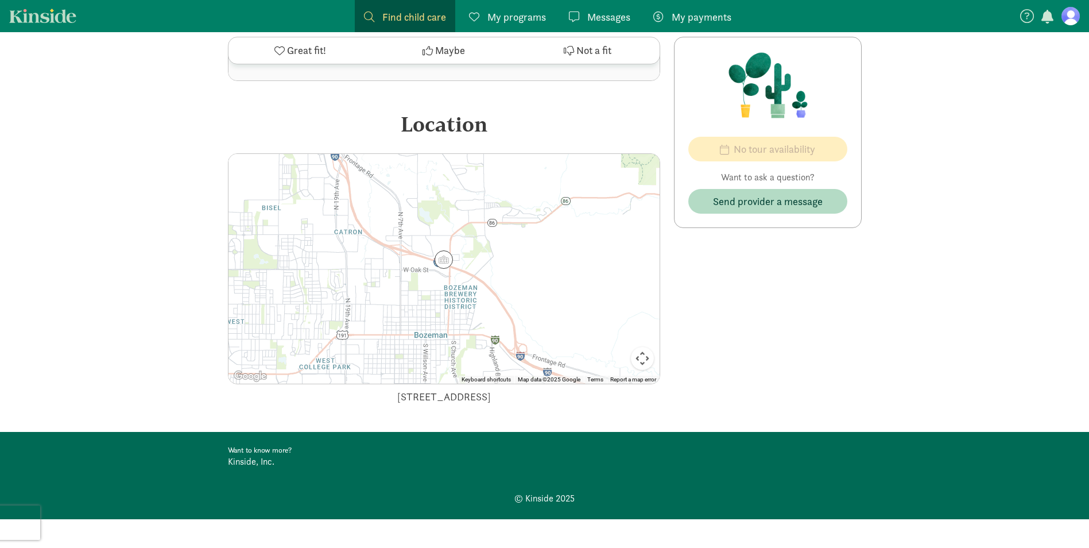
scroll to position [570, 0]
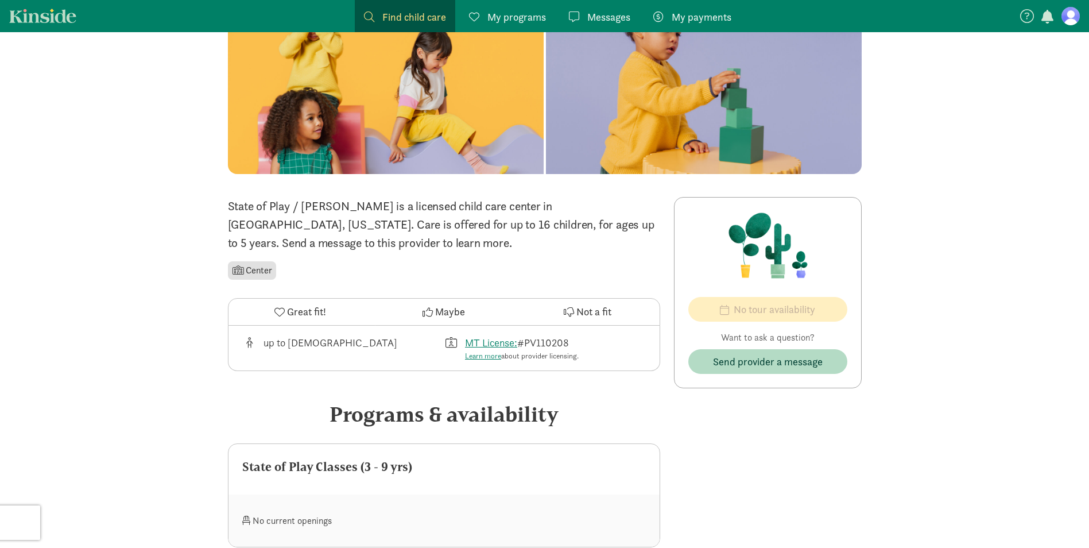
scroll to position [115, 0]
